Goal: Understand process/instructions: Learn how to perform a task or action

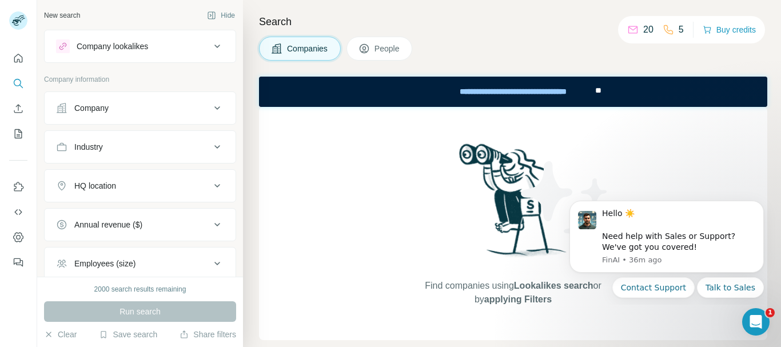
scroll to position [113, 0]
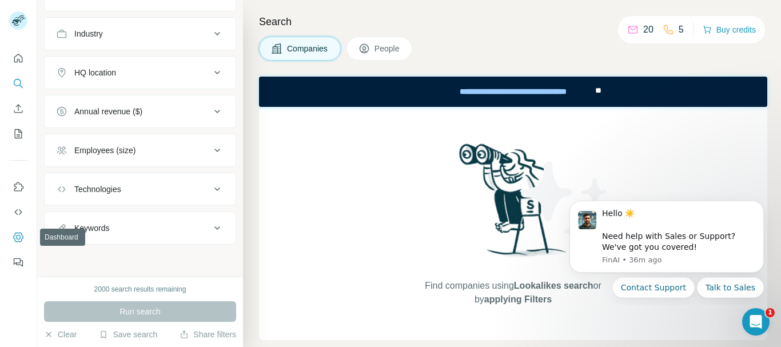
click at [18, 238] on icon "Dashboard" at bounding box center [18, 237] width 11 height 11
click at [14, 57] on icon "Quick start" at bounding box center [18, 58] width 9 height 9
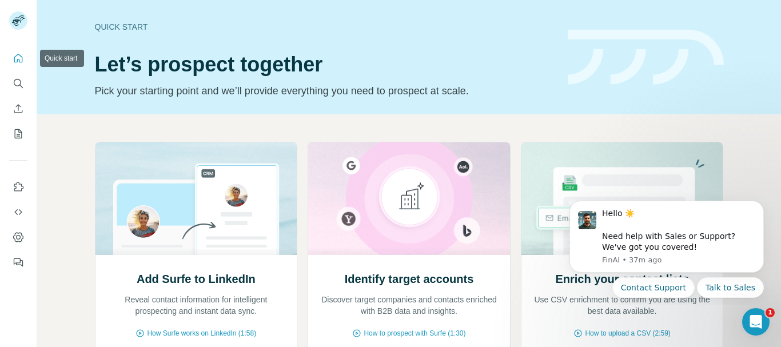
click at [18, 63] on icon "Quick start" at bounding box center [18, 58] width 11 height 11
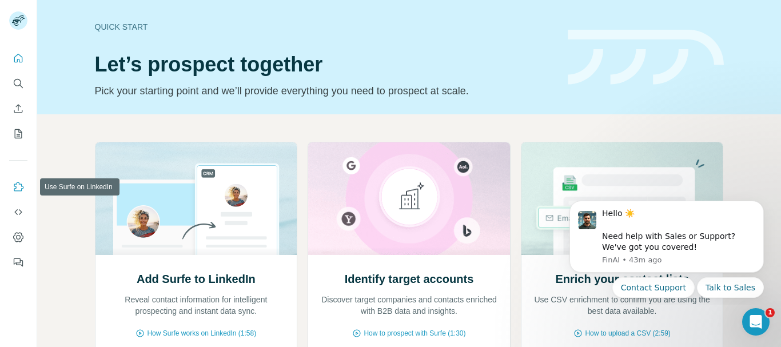
click at [16, 190] on icon "Use Surfe on LinkedIn" at bounding box center [18, 186] width 11 height 11
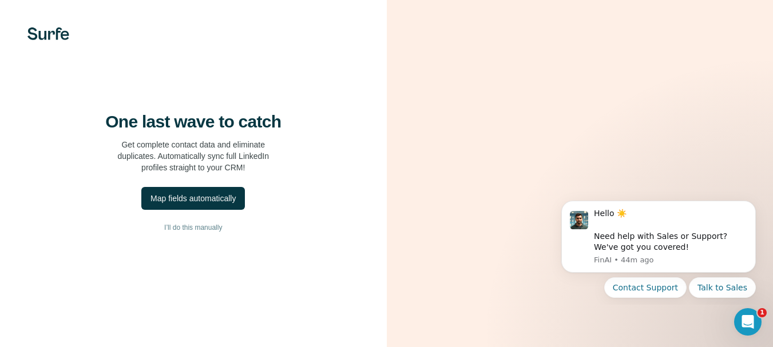
click at [273, 290] on div "One last wave to catch Get complete contact data and eliminate duplicates. Auto…" at bounding box center [193, 173] width 387 height 347
click at [209, 204] on div "Map fields automatically" at bounding box center [192, 198] width 85 height 11
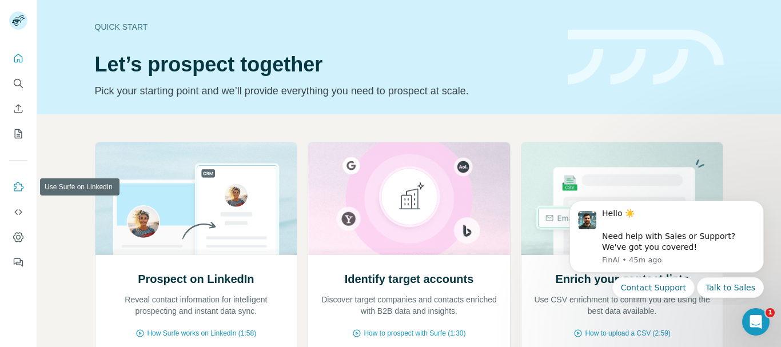
click at [16, 189] on icon "Use Surfe on LinkedIn" at bounding box center [18, 186] width 11 height 11
click at [256, 13] on div "Quick start Let’s prospect together Pick your starting point and we’ll provide …" at bounding box center [409, 57] width 744 height 114
